Goal: Task Accomplishment & Management: Manage account settings

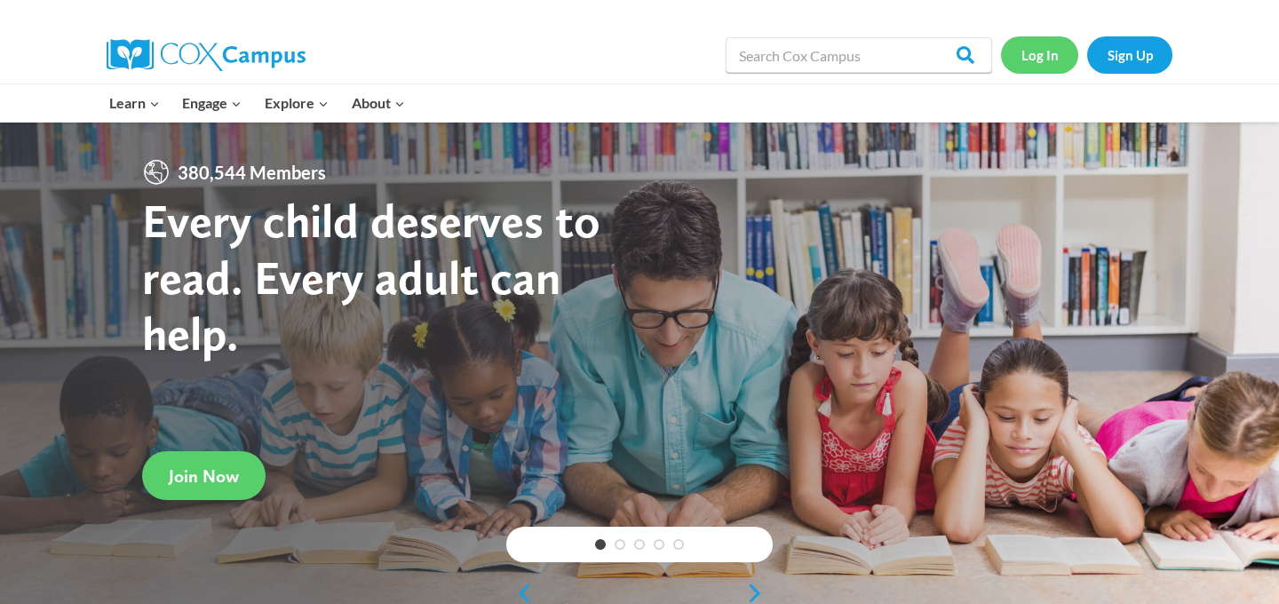
click at [1038, 54] on link "Log In" at bounding box center [1039, 54] width 77 height 36
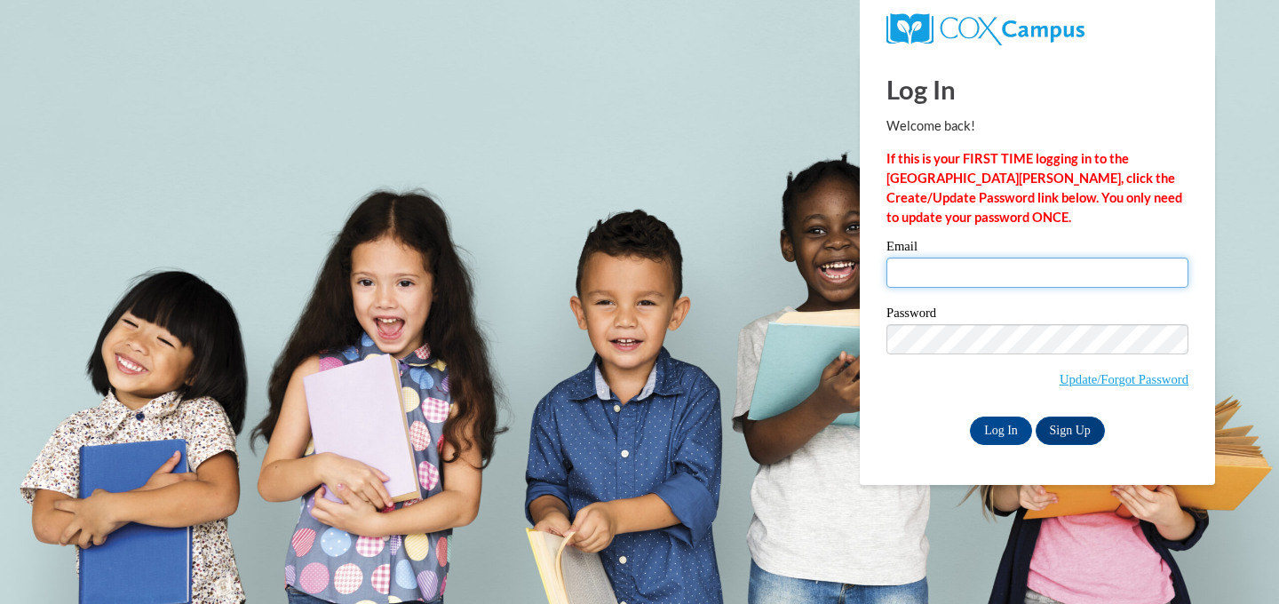
click at [917, 263] on input "Email" at bounding box center [1037, 273] width 302 height 30
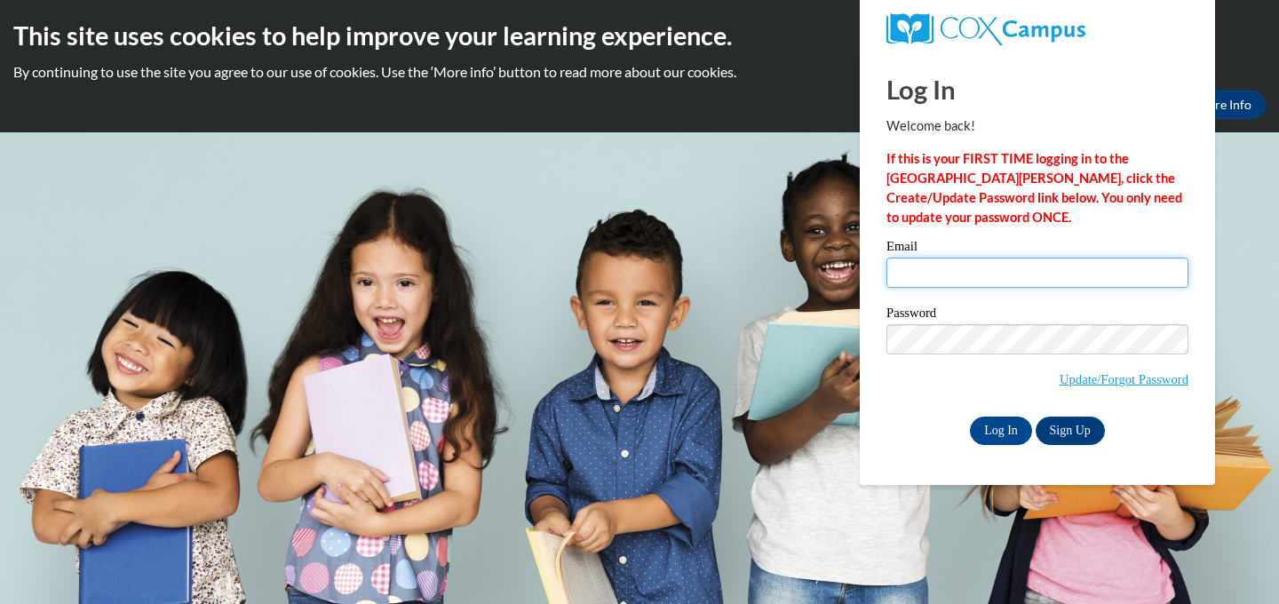
type input "jdoughty@waukesha.k12.wi.us"
click at [936, 276] on input "jdoughty@waukesha.k12.wi.us" at bounding box center [1037, 273] width 302 height 30
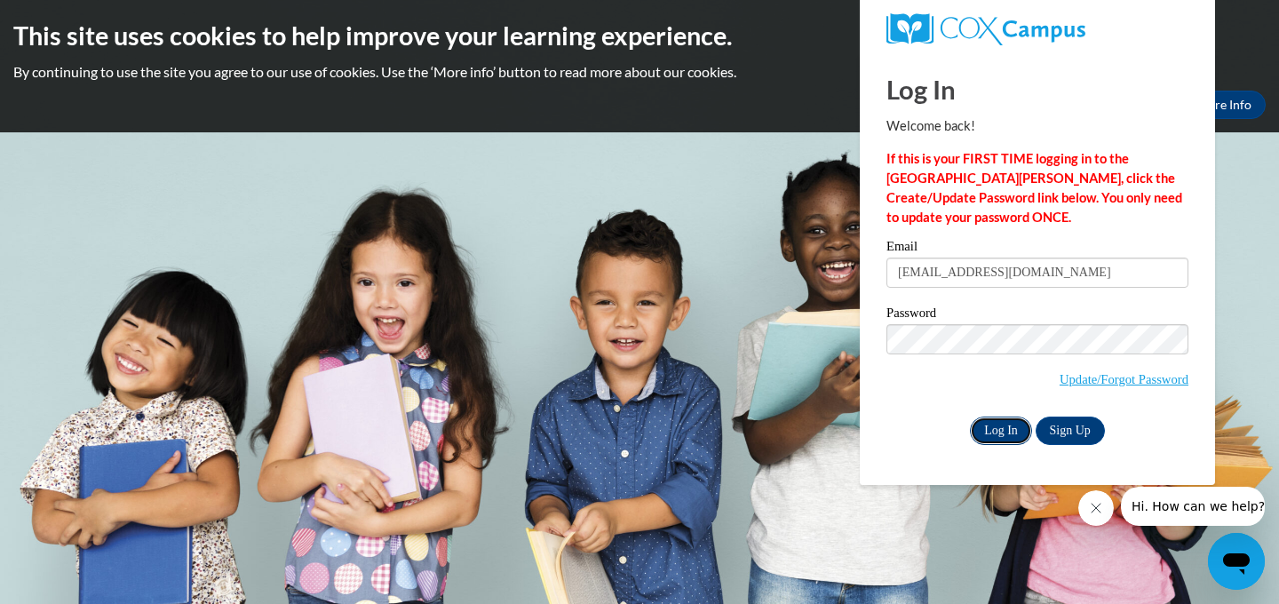
click at [1003, 433] on input "Log In" at bounding box center [1001, 431] width 62 height 28
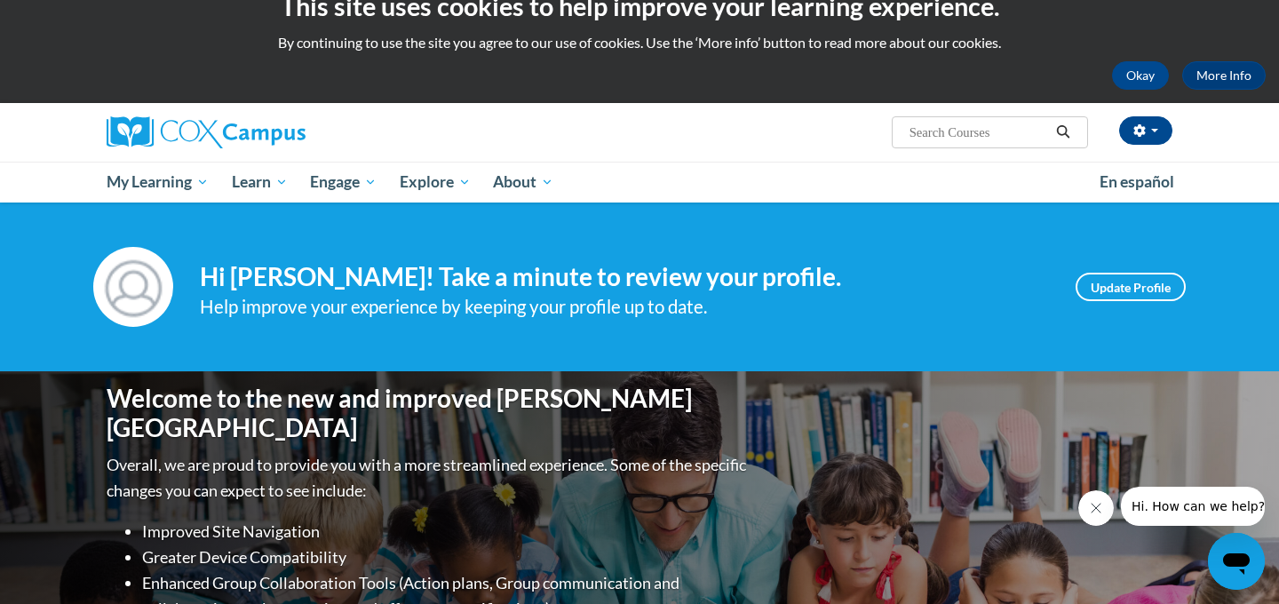
scroll to position [103, 0]
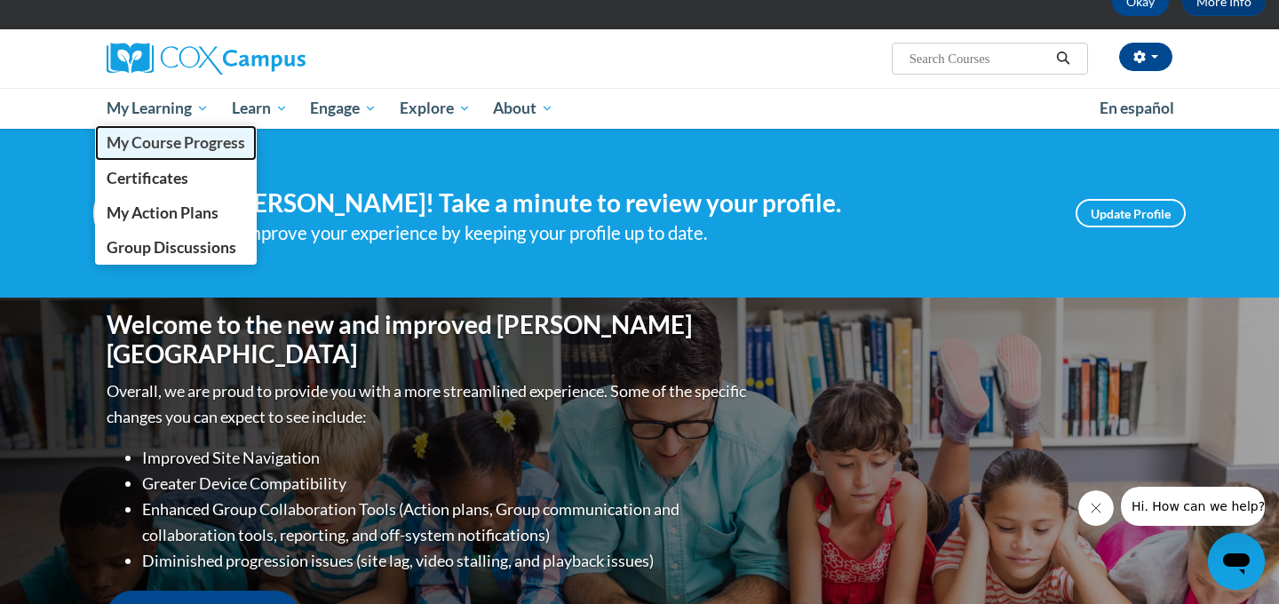
click at [156, 142] on span "My Course Progress" at bounding box center [176, 142] width 139 height 19
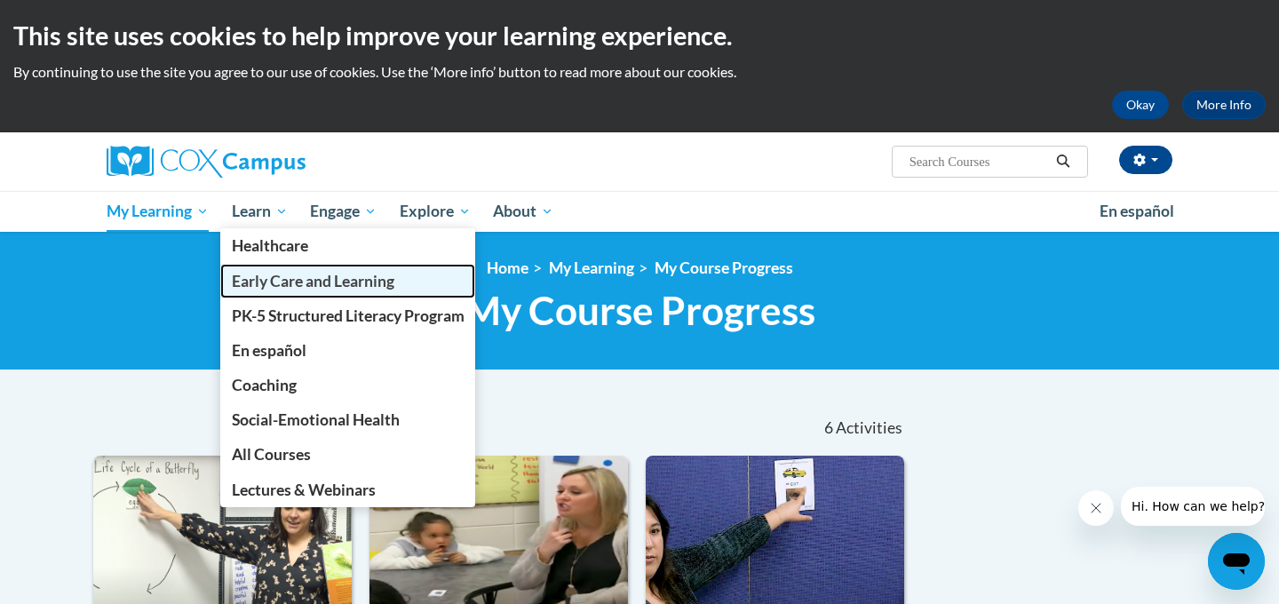
click at [258, 286] on span "Early Care and Learning" at bounding box center [313, 281] width 163 height 19
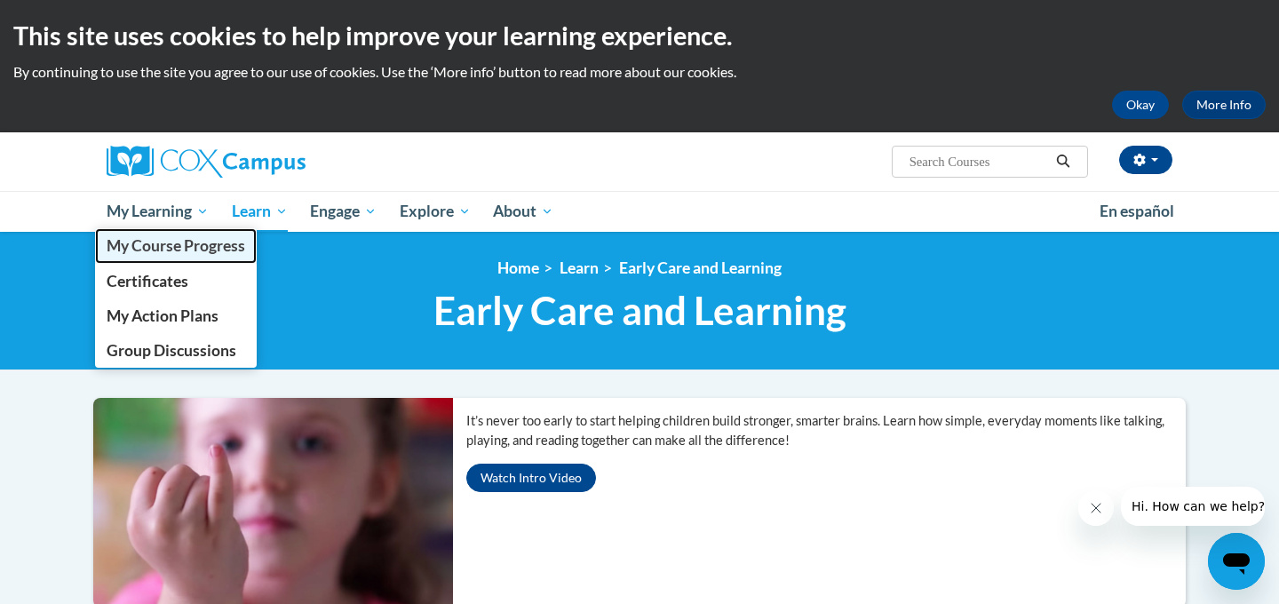
click at [176, 245] on span "My Course Progress" at bounding box center [176, 245] width 139 height 19
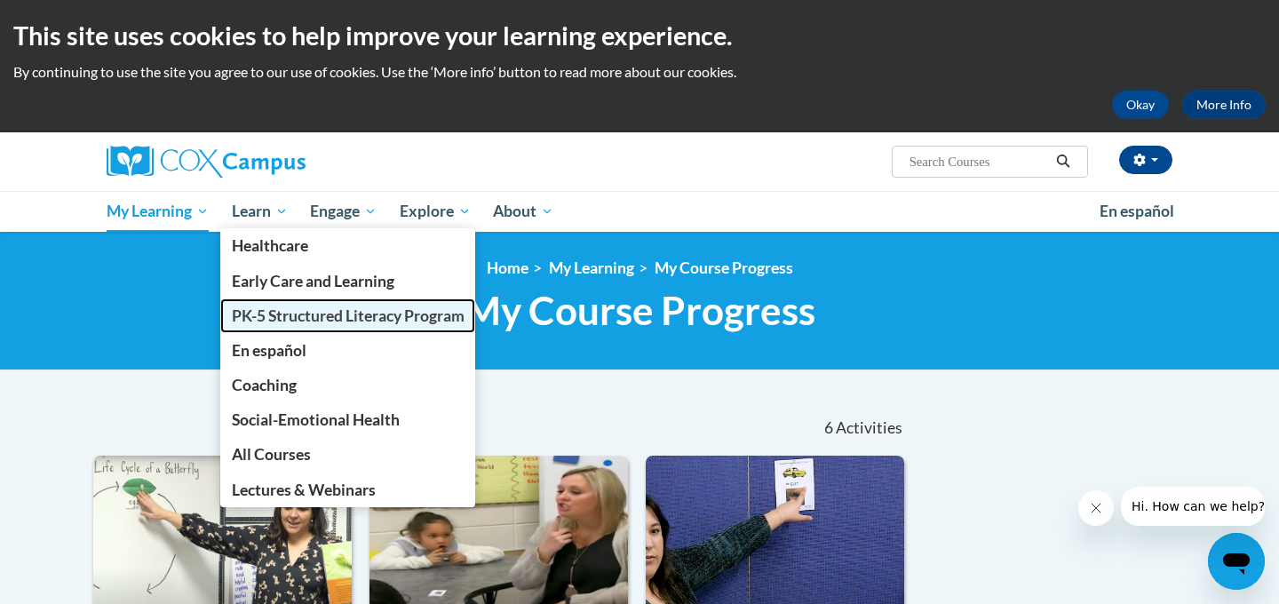
click at [288, 315] on span "PK-5 Structured Literacy Program" at bounding box center [348, 315] width 233 height 19
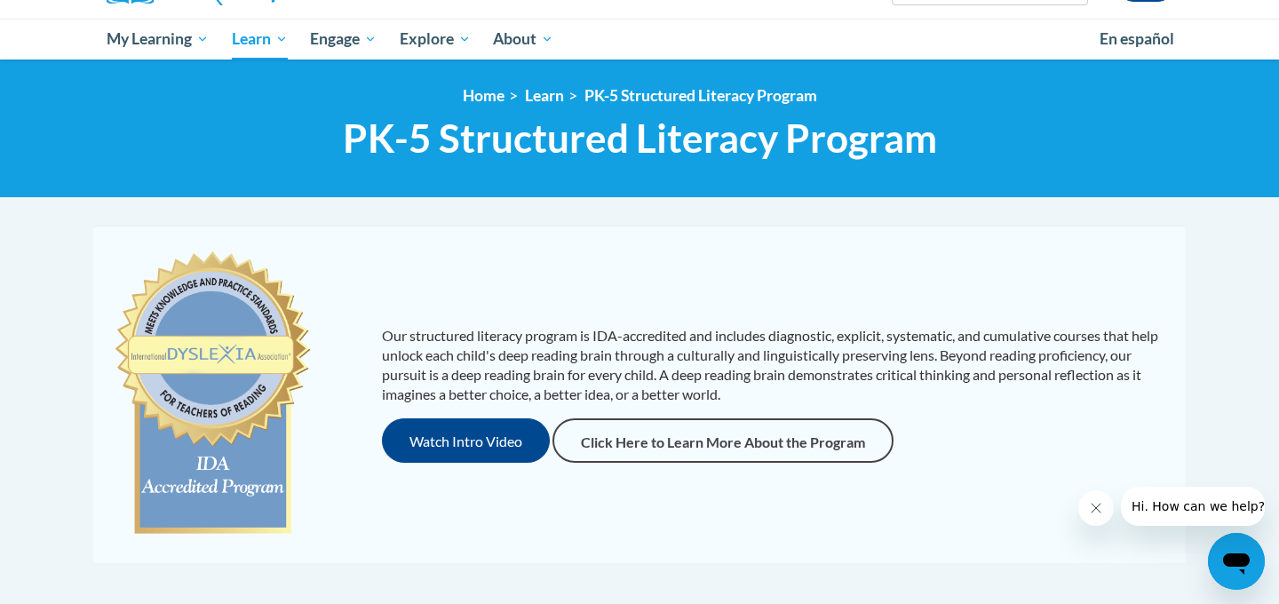
scroll to position [179, 0]
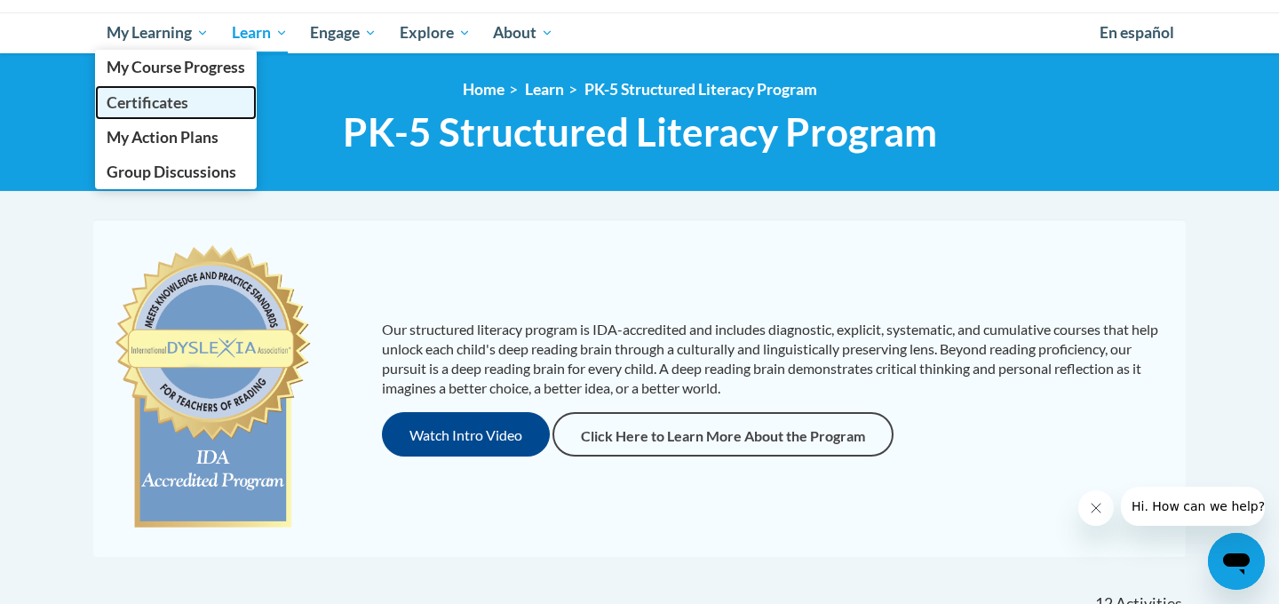
click at [150, 102] on span "Certificates" at bounding box center [148, 102] width 82 height 19
